Goal: Task Accomplishment & Management: Use online tool/utility

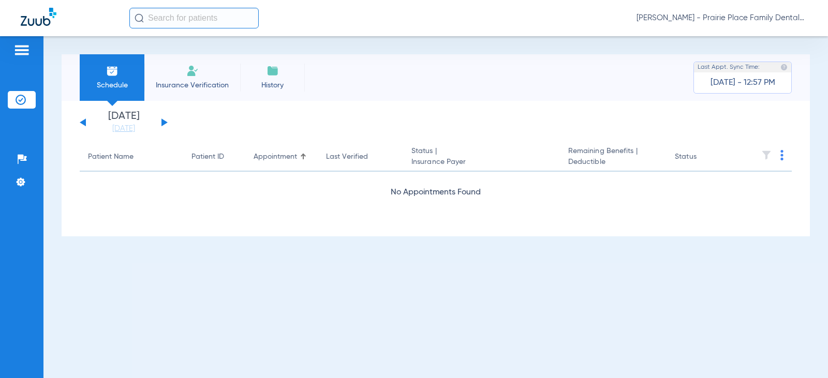
click at [165, 124] on button at bounding box center [164, 122] width 6 height 8
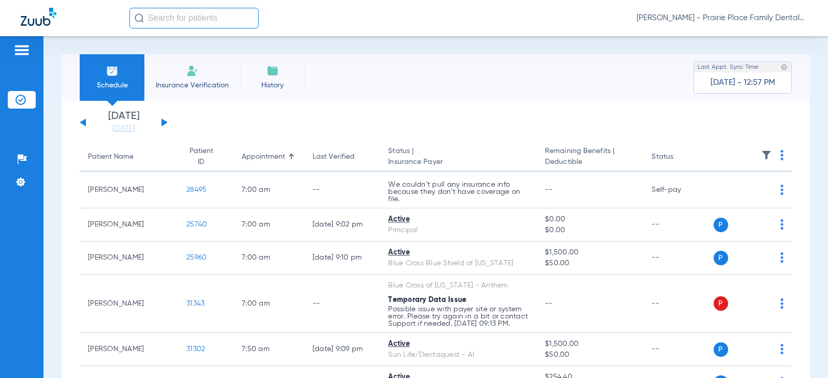
click at [165, 124] on button at bounding box center [164, 122] width 6 height 8
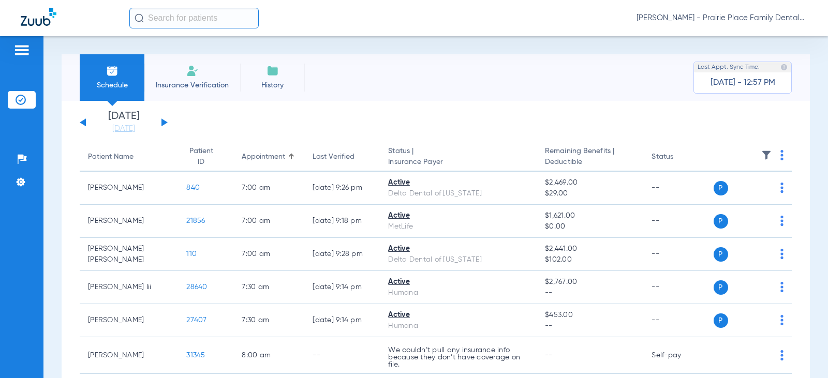
click at [83, 122] on button at bounding box center [83, 122] width 6 height 8
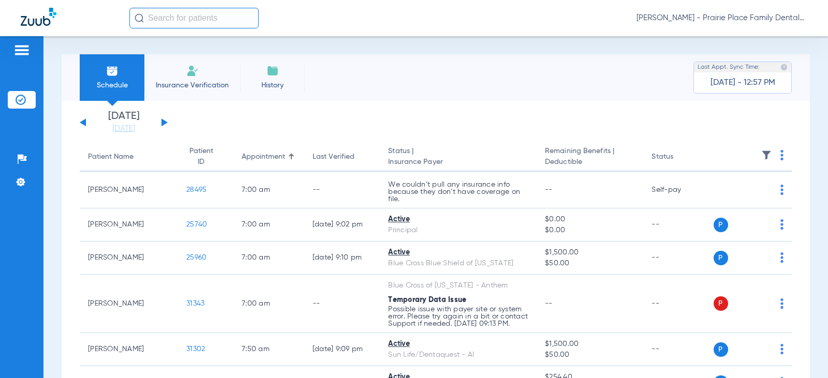
click at [167, 123] on button at bounding box center [164, 122] width 6 height 8
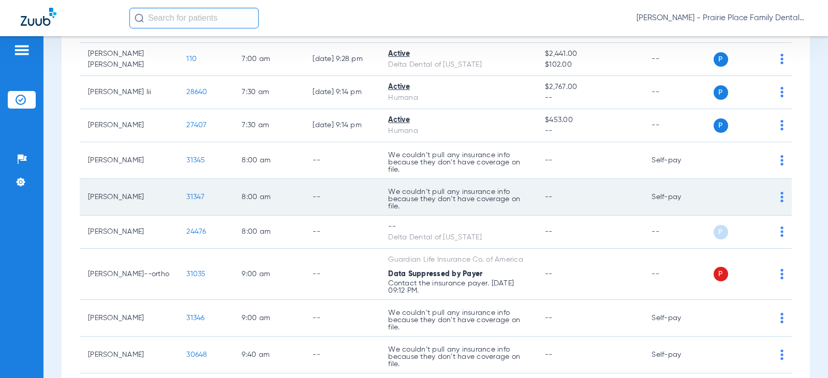
scroll to position [52, 0]
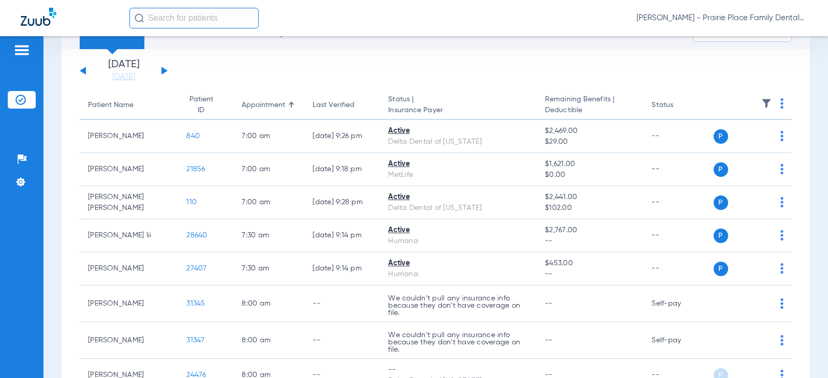
click at [161, 70] on div "[DATE] [DATE] [DATE] [DATE] [DATE] [DATE] [DATE] [DATE] [DATE] [DATE] [DATE] [D…" at bounding box center [124, 70] width 88 height 23
click at [163, 71] on button at bounding box center [164, 71] width 6 height 8
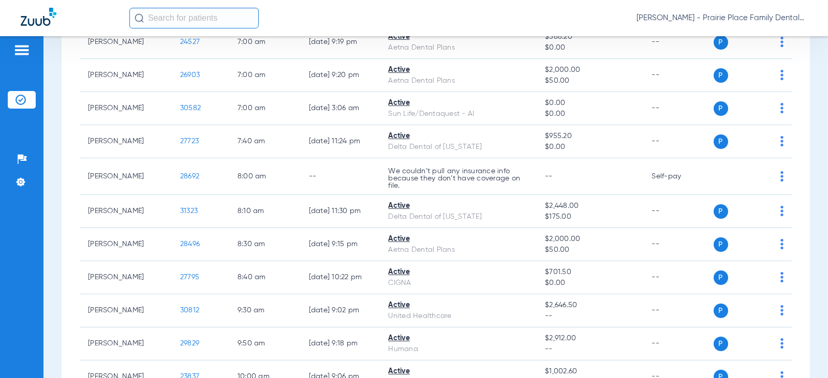
scroll to position [207, 0]
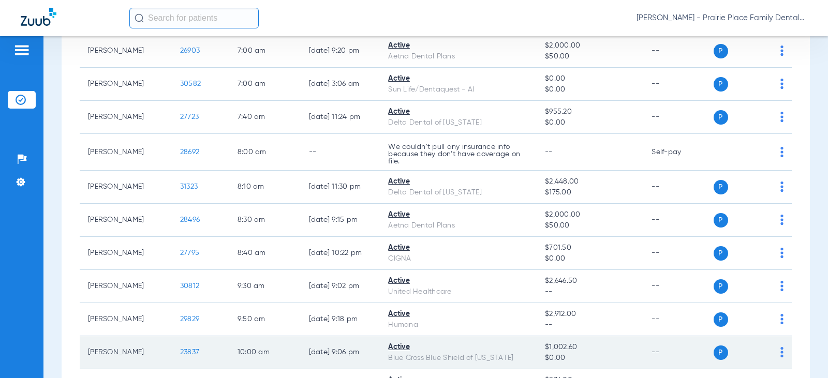
click at [186, 351] on span "23837" at bounding box center [189, 352] width 19 height 7
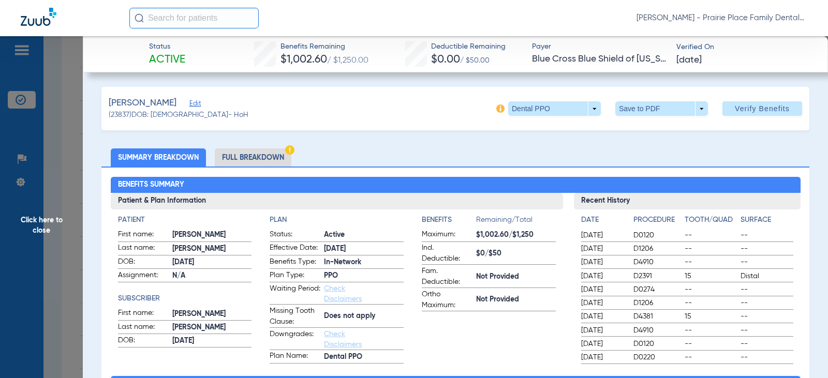
click at [54, 191] on span "Click here to close" at bounding box center [41, 225] width 83 height 378
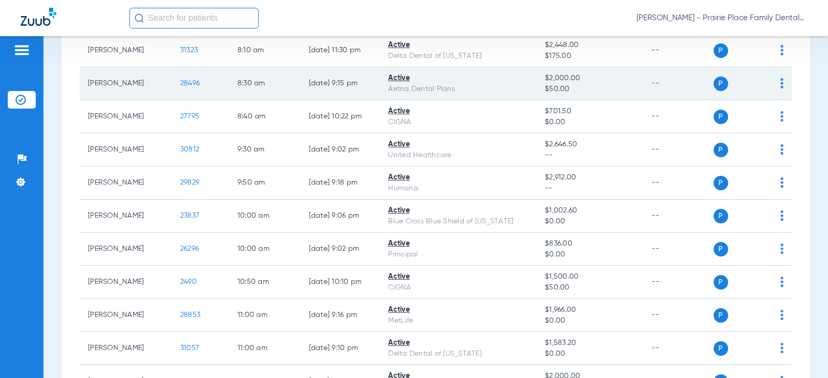
scroll to position [362, 0]
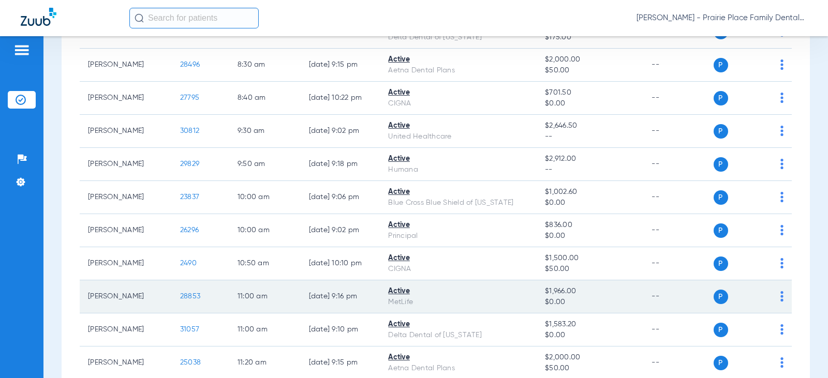
click at [182, 296] on span "28853" at bounding box center [190, 296] width 20 height 7
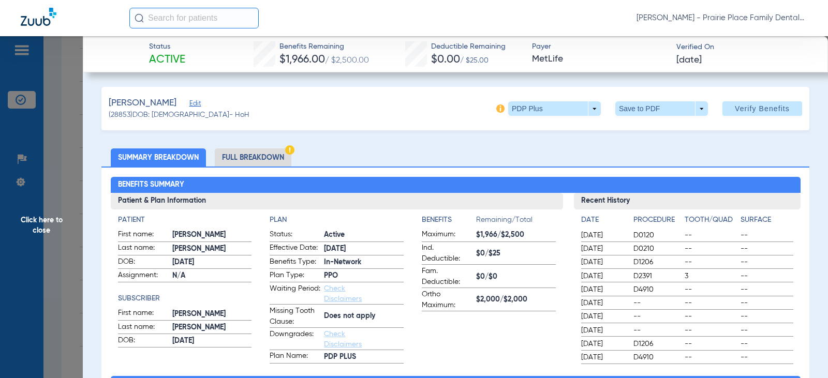
click at [46, 220] on span "Click here to close" at bounding box center [41, 225] width 83 height 378
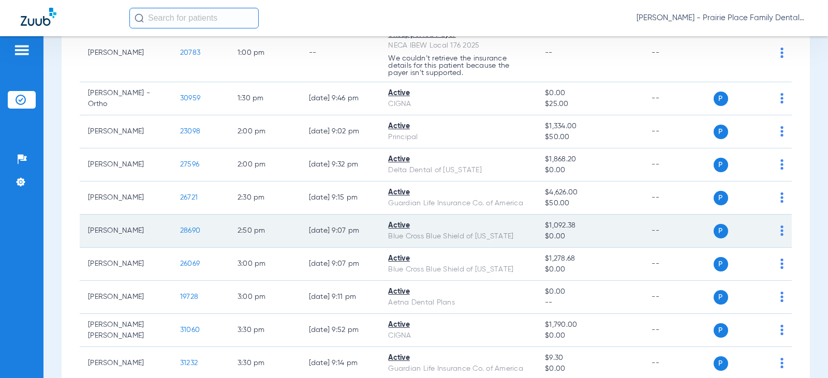
scroll to position [931, 0]
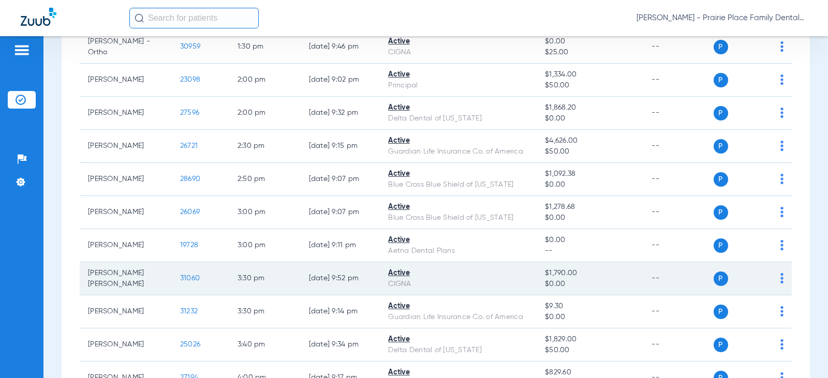
click at [180, 278] on span "31060" at bounding box center [190, 278] width 20 height 7
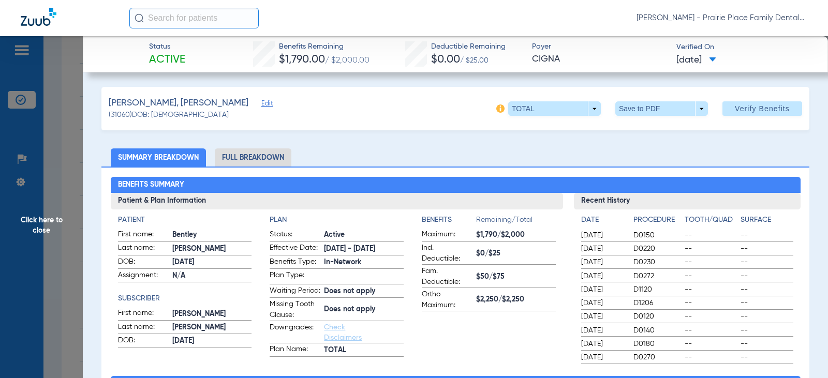
click at [52, 227] on span "Click here to close" at bounding box center [41, 225] width 83 height 378
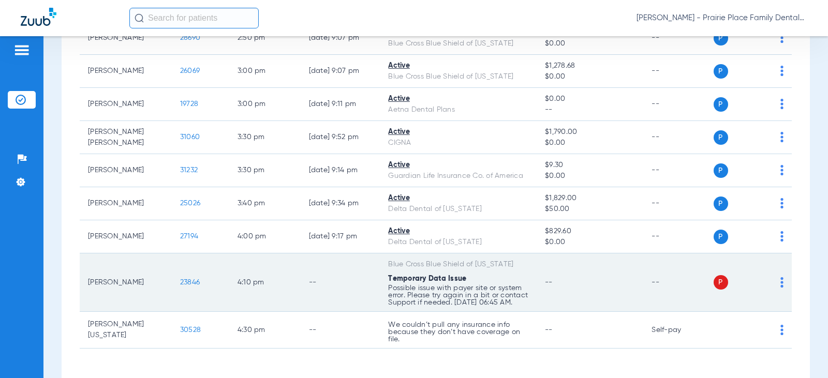
scroll to position [1086, 0]
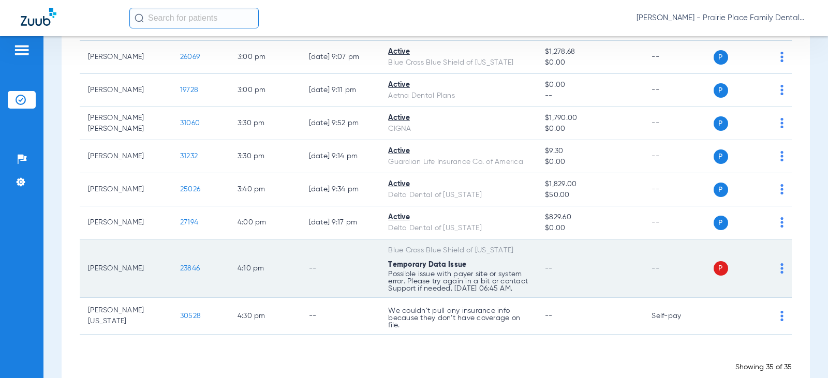
click at [186, 272] on span "23846" at bounding box center [190, 268] width 20 height 7
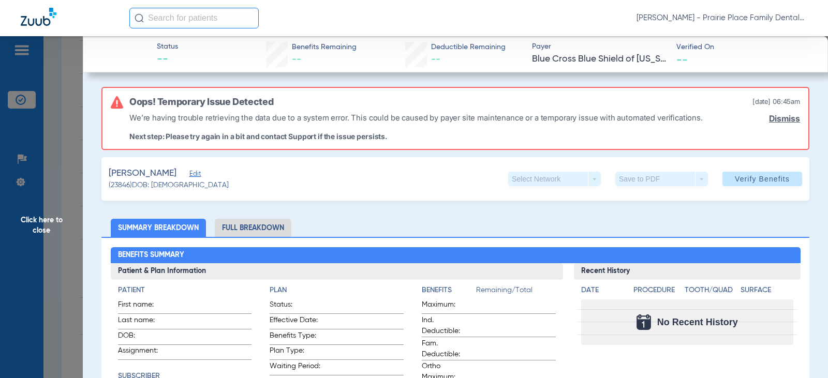
click at [750, 182] on span "Verify Benefits" at bounding box center [762, 179] width 55 height 8
